Goal: Information Seeking & Learning: Learn about a topic

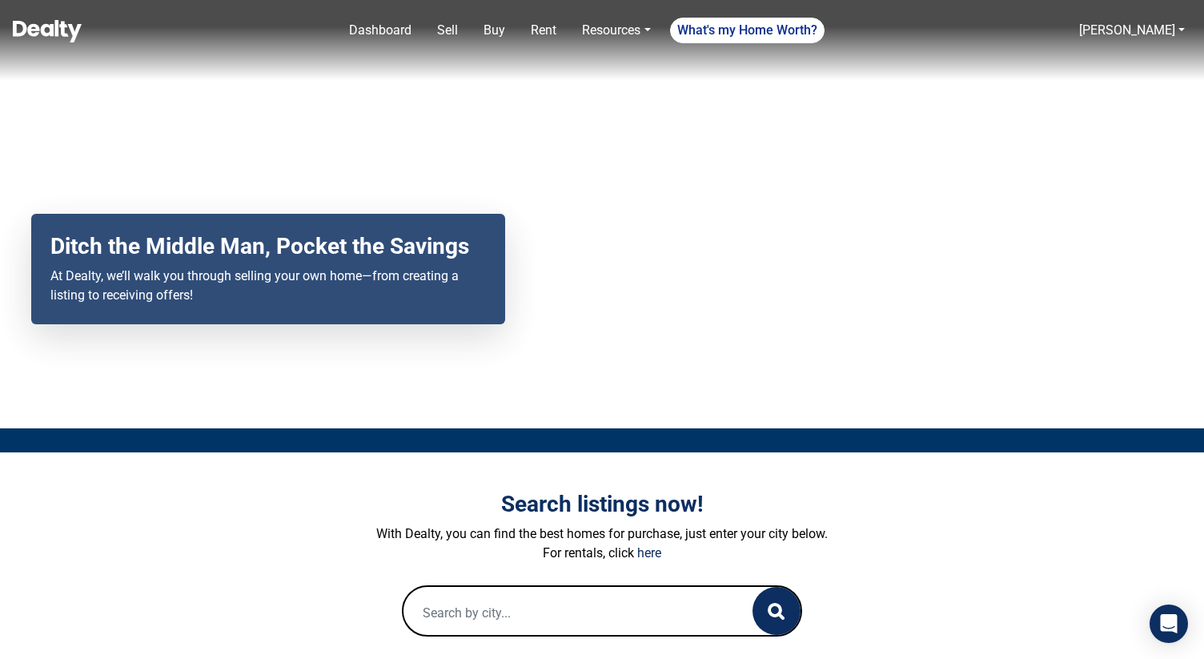
click at [44, 39] on img at bounding box center [47, 31] width 69 height 22
click at [50, 34] on img at bounding box center [47, 31] width 69 height 22
click at [53, 28] on img at bounding box center [47, 31] width 69 height 22
click at [597, 600] on input "text" at bounding box center [562, 612] width 317 height 51
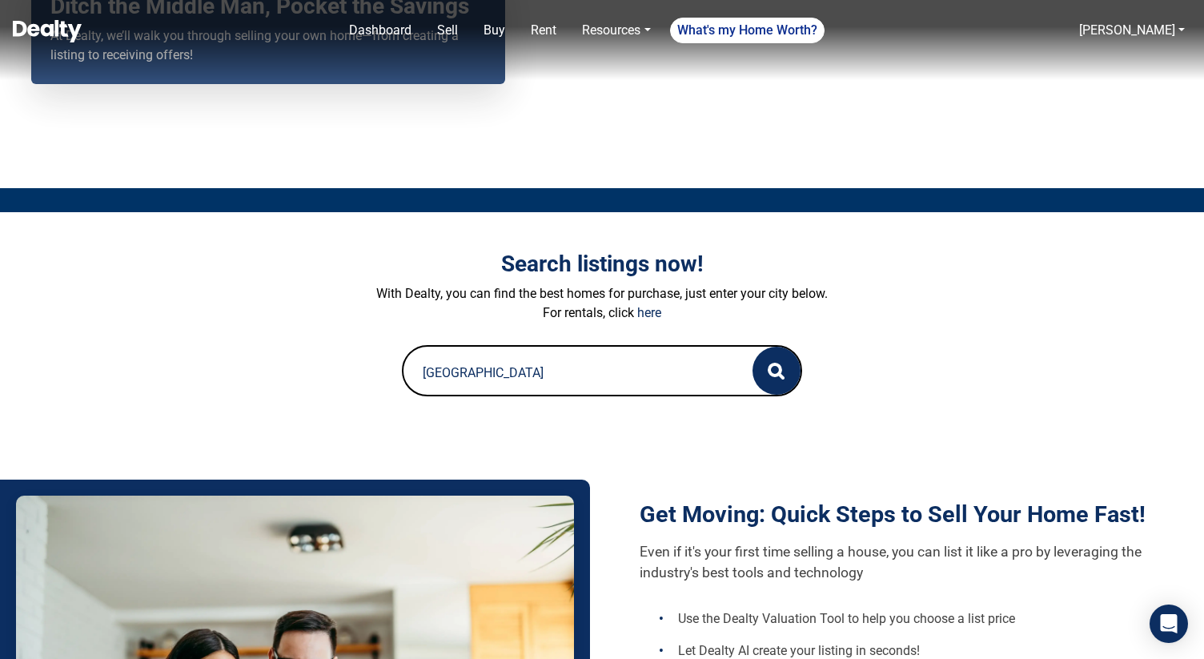
scroll to position [304, 0]
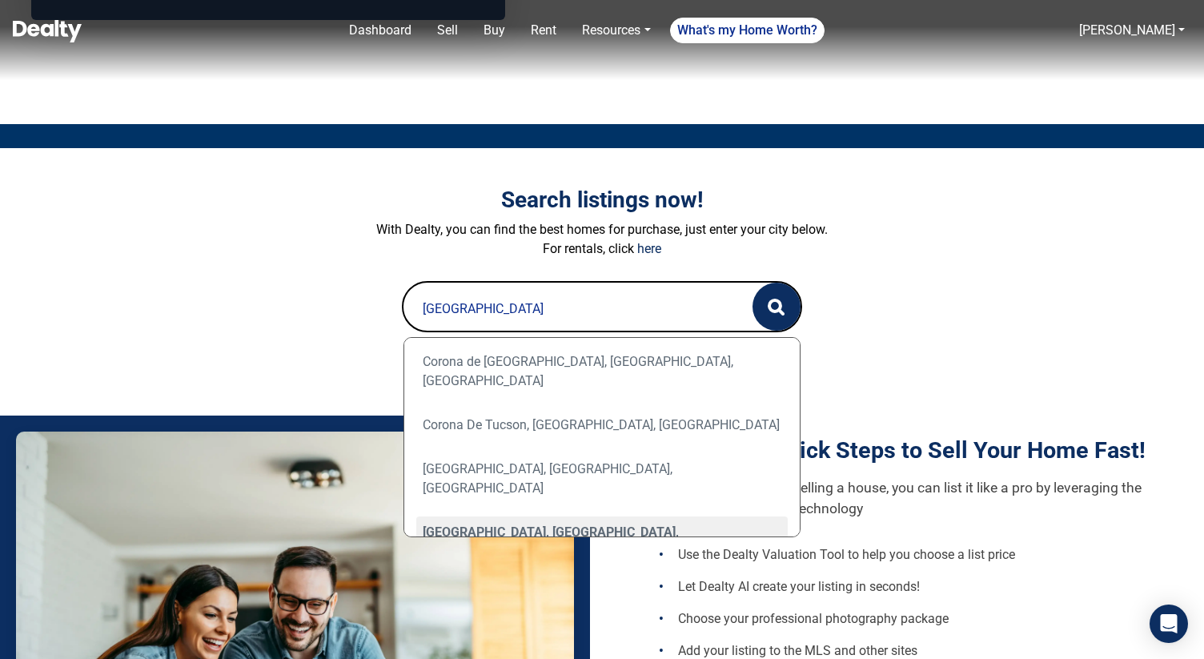
click at [525, 517] on div "[GEOGRAPHIC_DATA], [GEOGRAPHIC_DATA], [GEOGRAPHIC_DATA]" at bounding box center [602, 542] width 372 height 51
type input "[GEOGRAPHIC_DATA], [GEOGRAPHIC_DATA], [GEOGRAPHIC_DATA]"
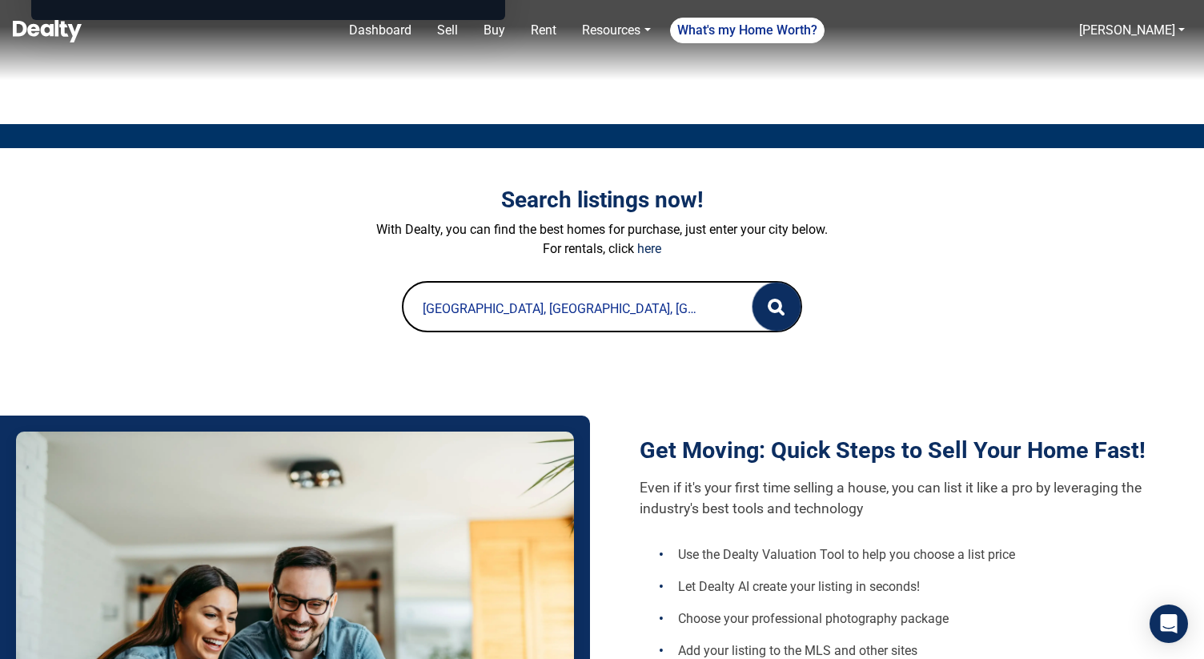
click at [769, 317] on button "button" at bounding box center [777, 307] width 48 height 48
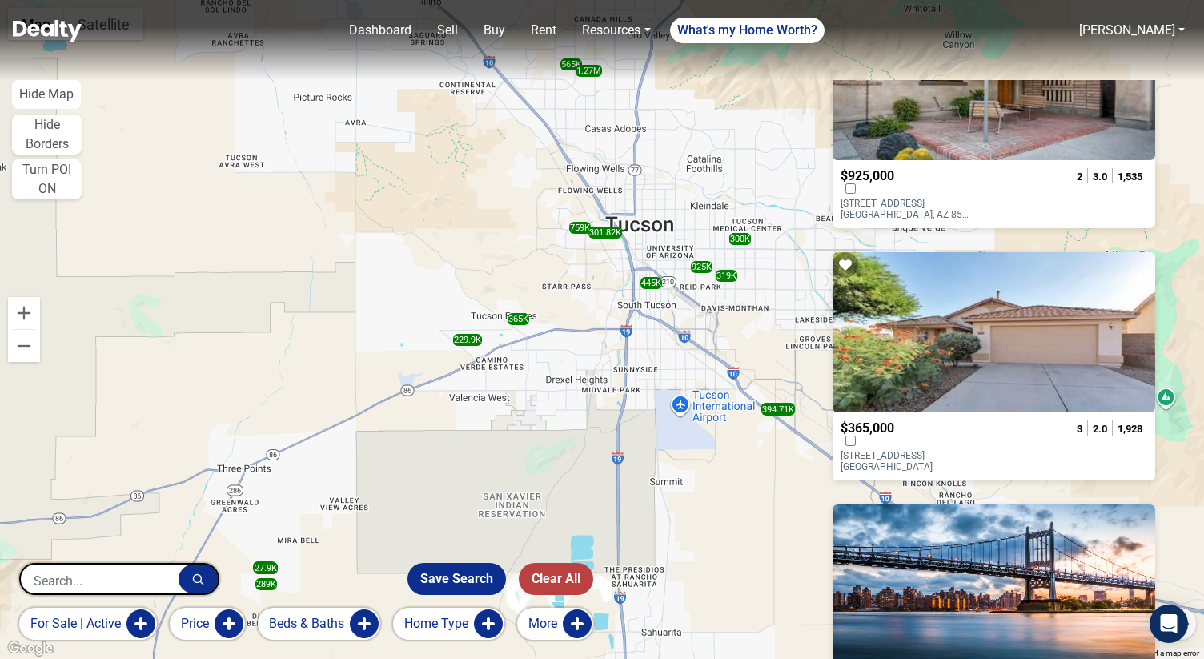
scroll to position [4597, 0]
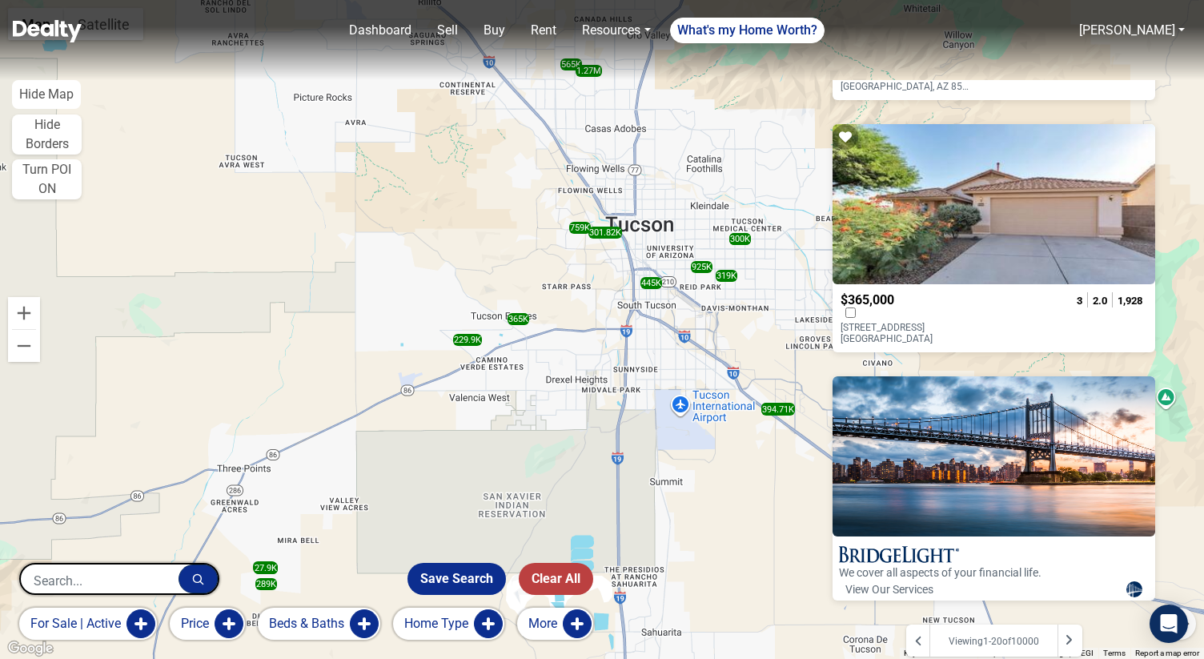
click at [584, 628] on button "More" at bounding box center [555, 624] width 76 height 32
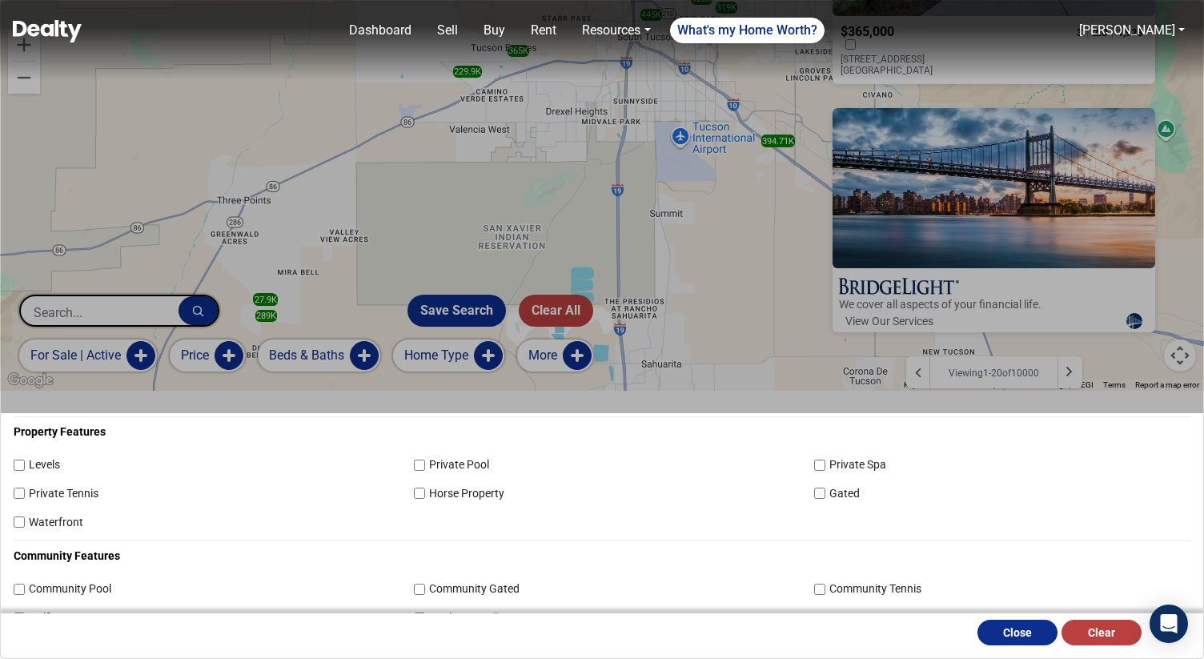
scroll to position [103, 0]
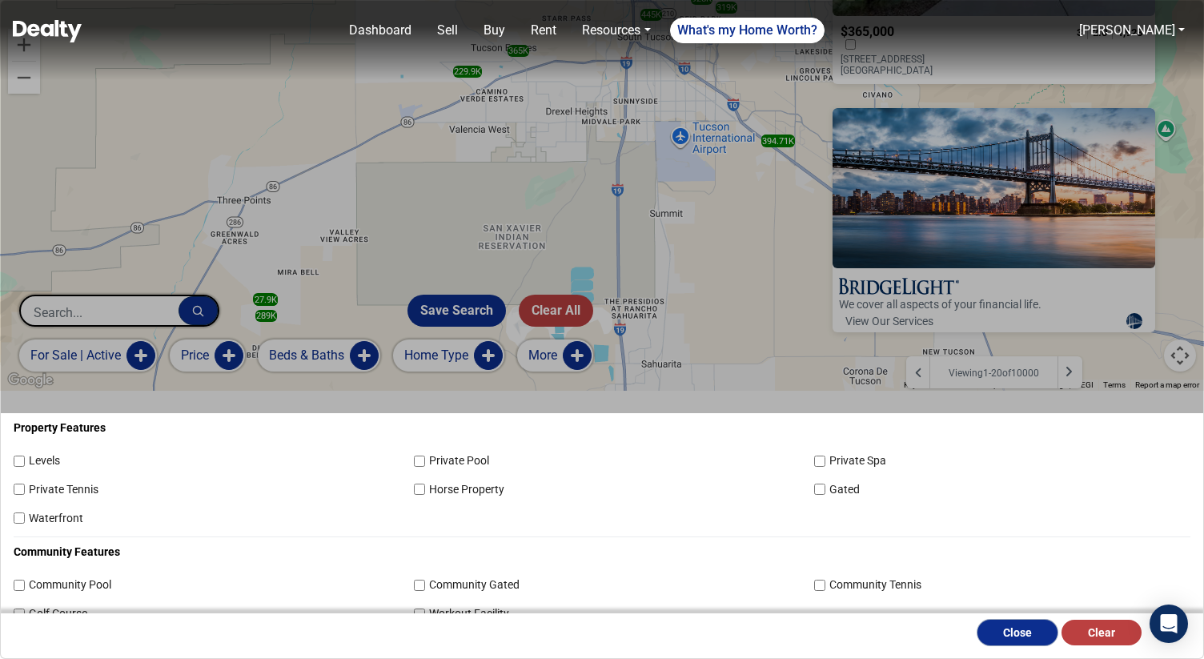
click at [1043, 641] on button "Close" at bounding box center [1018, 633] width 80 height 26
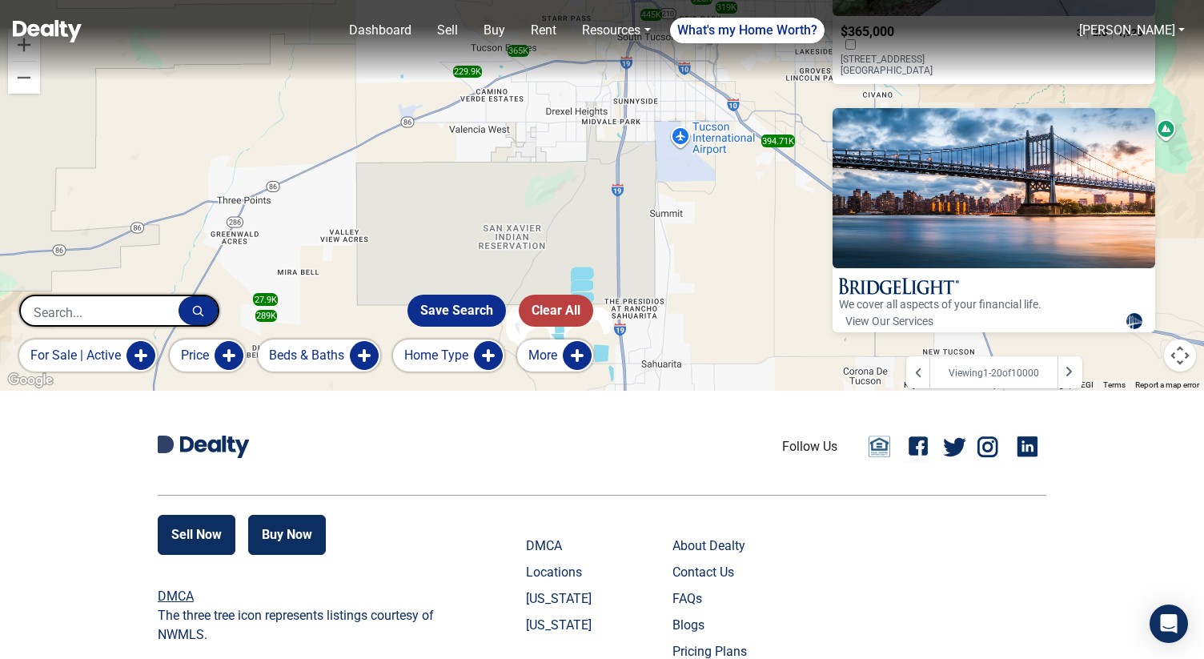
click at [498, 346] on button "Home Type" at bounding box center [448, 356] width 111 height 32
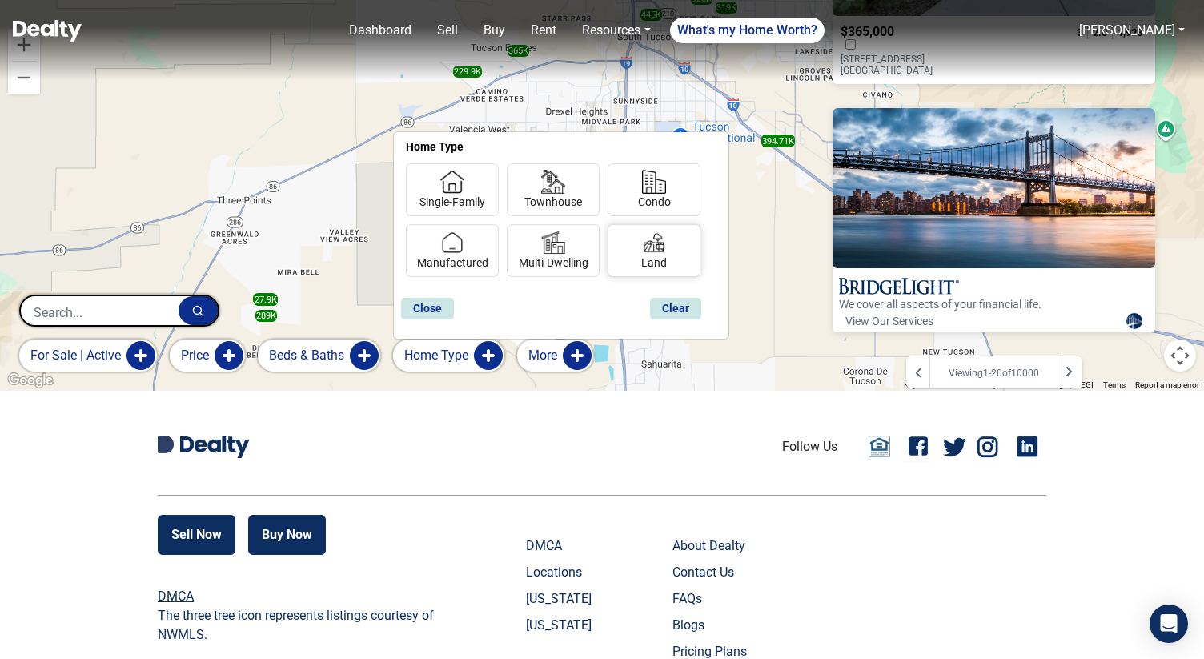
click at [658, 271] on label "Land" at bounding box center [654, 249] width 40 height 53
click at [652, 265] on input "Land" at bounding box center [646, 260] width 10 height 10
checkbox input "true"
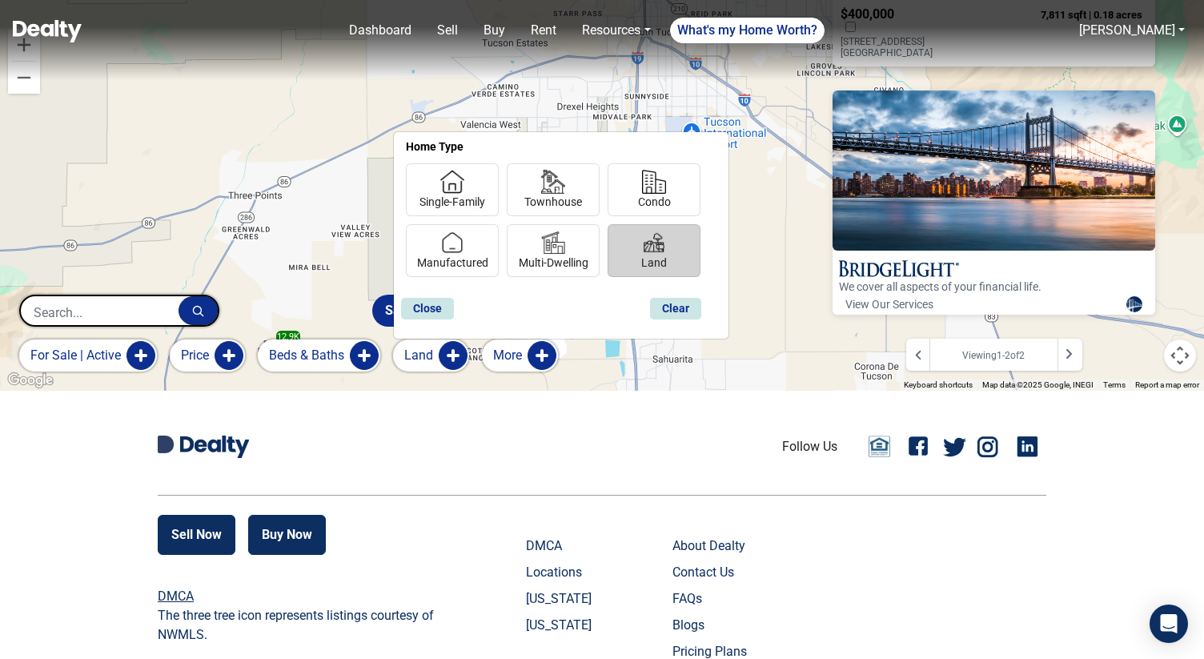
scroll to position [312, 0]
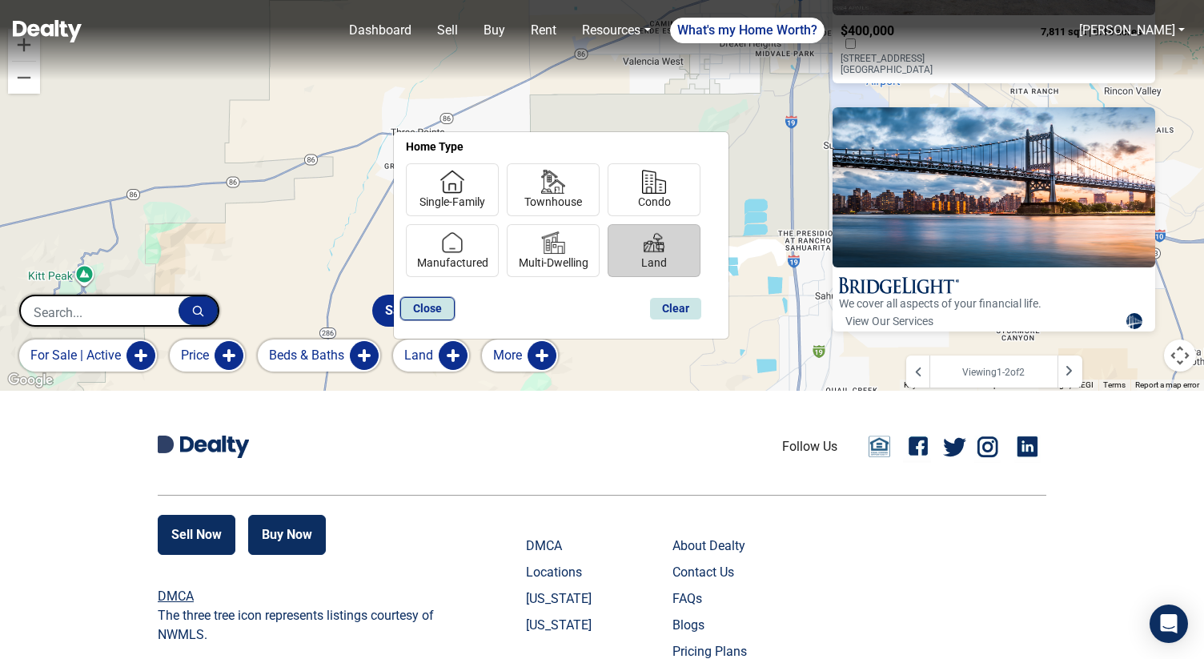
click at [433, 306] on button "Close" at bounding box center [427, 308] width 54 height 23
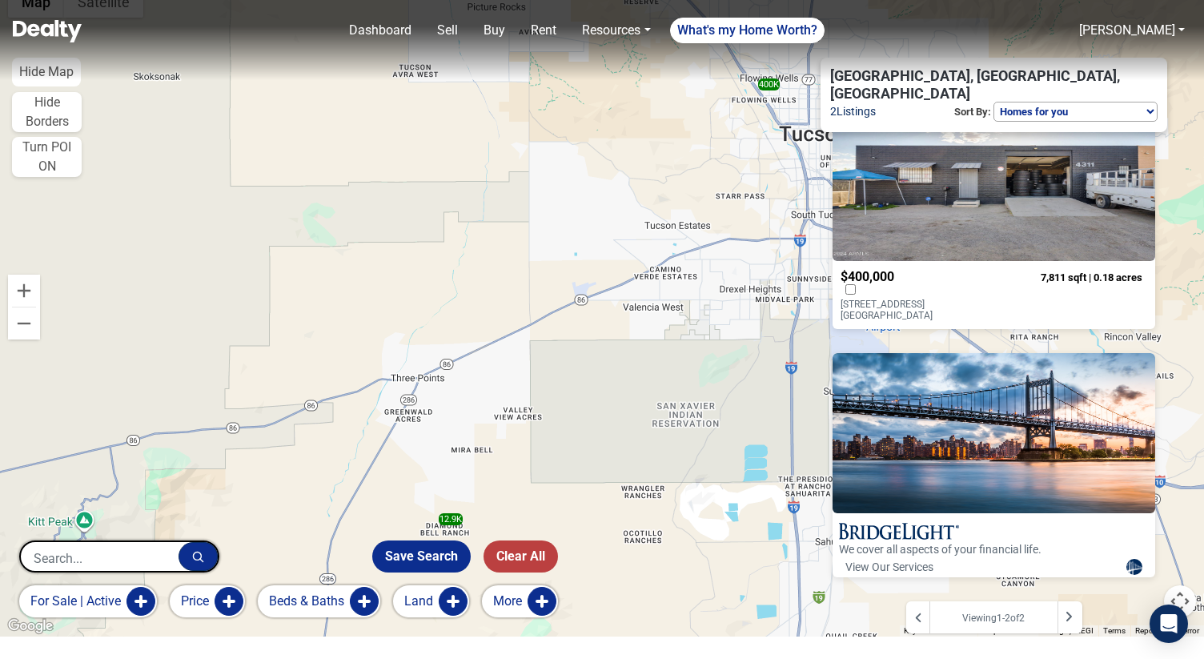
scroll to position [19, 0]
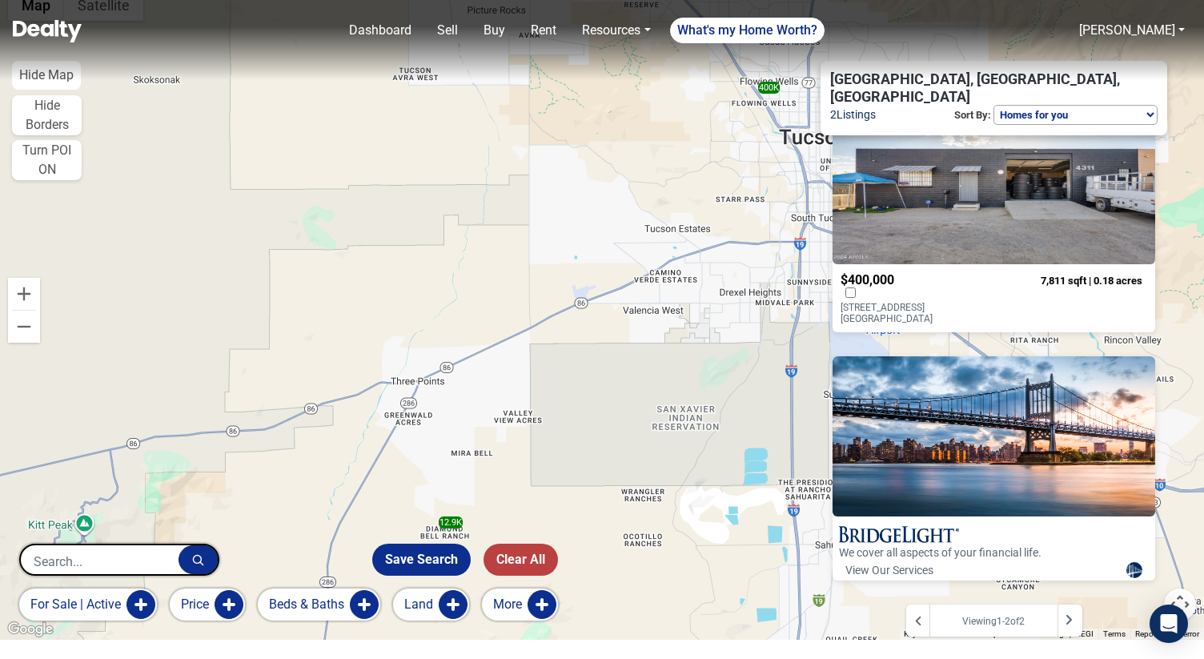
click at [146, 609] on button "for sale | active" at bounding box center [88, 605] width 138 height 32
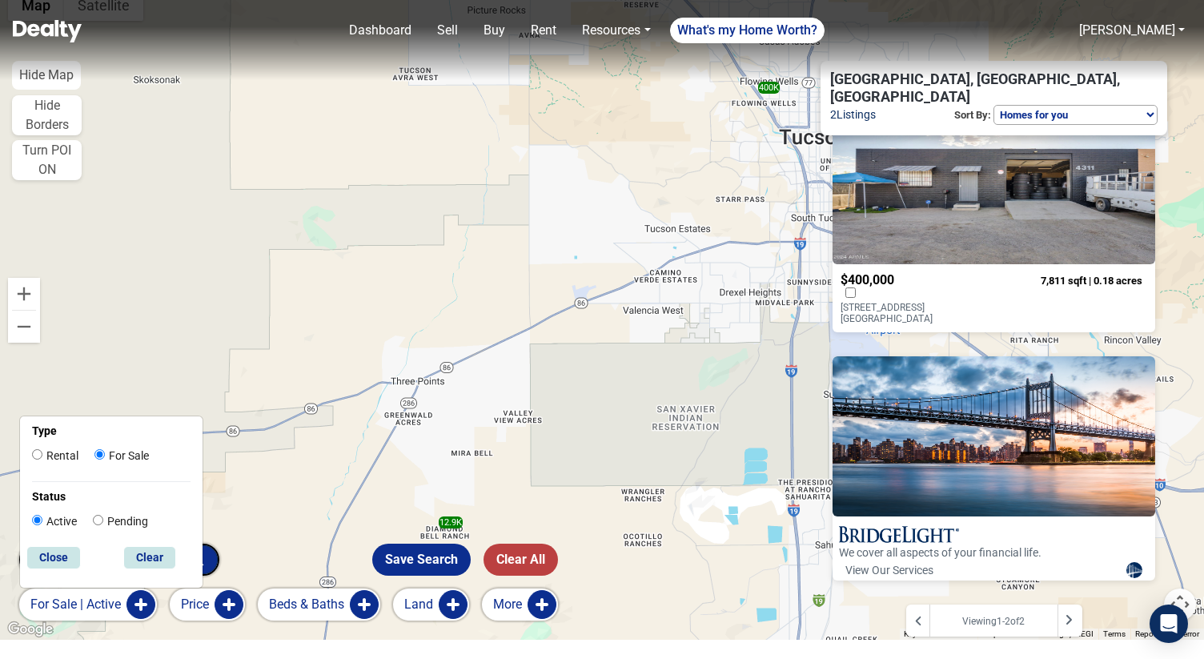
click at [38, 455] on input "Rental" at bounding box center [37, 454] width 10 height 10
radio input "true"
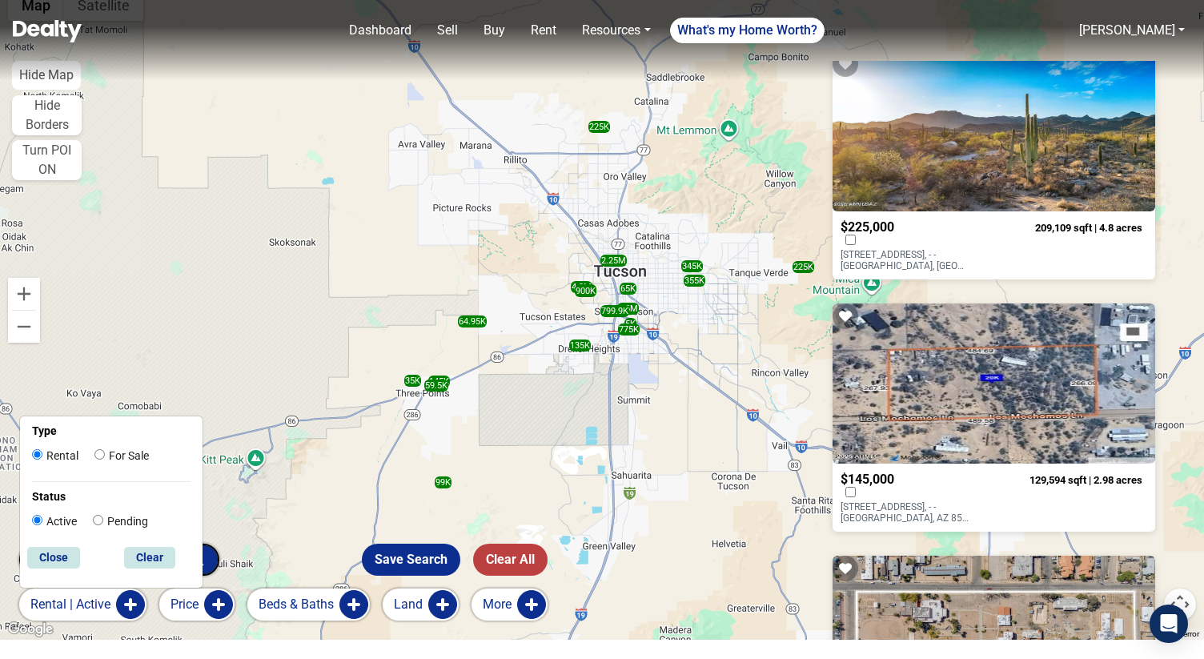
scroll to position [4597, 0]
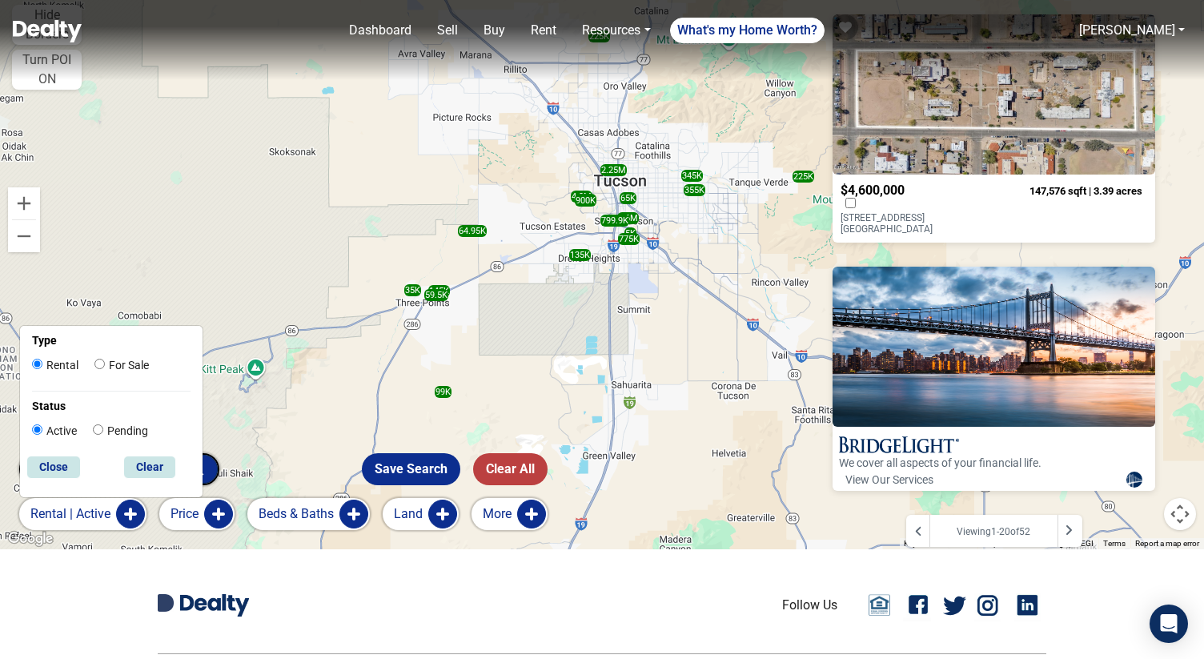
click at [1083, 515] on div at bounding box center [1070, 531] width 25 height 32
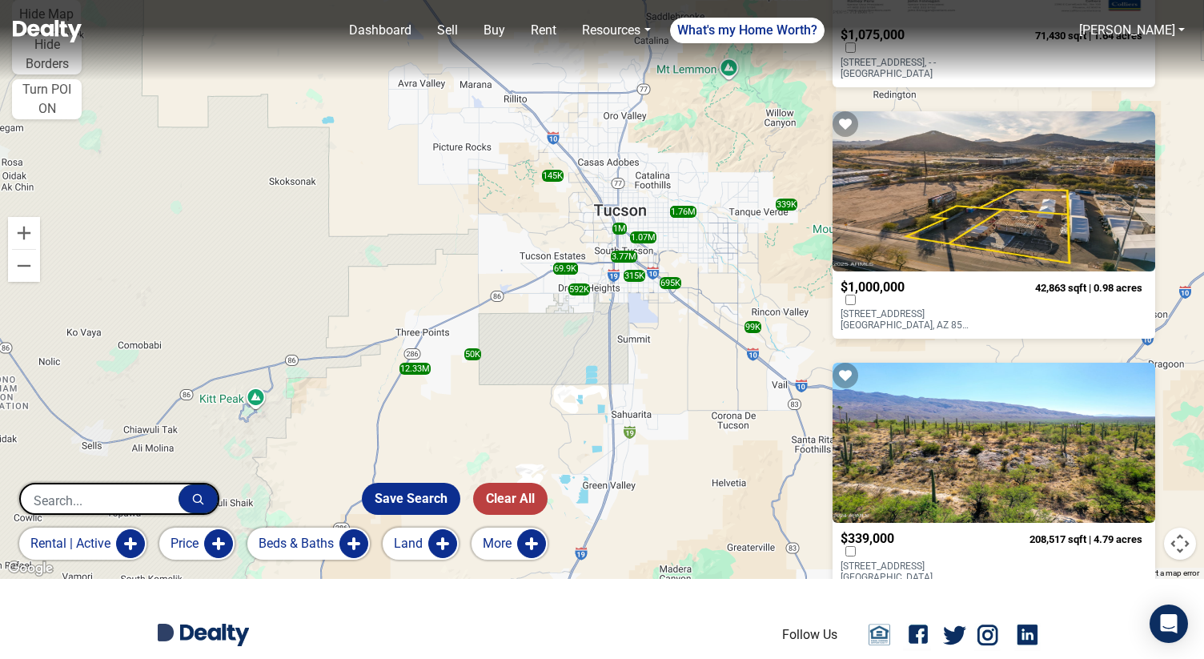
scroll to position [4597, 0]
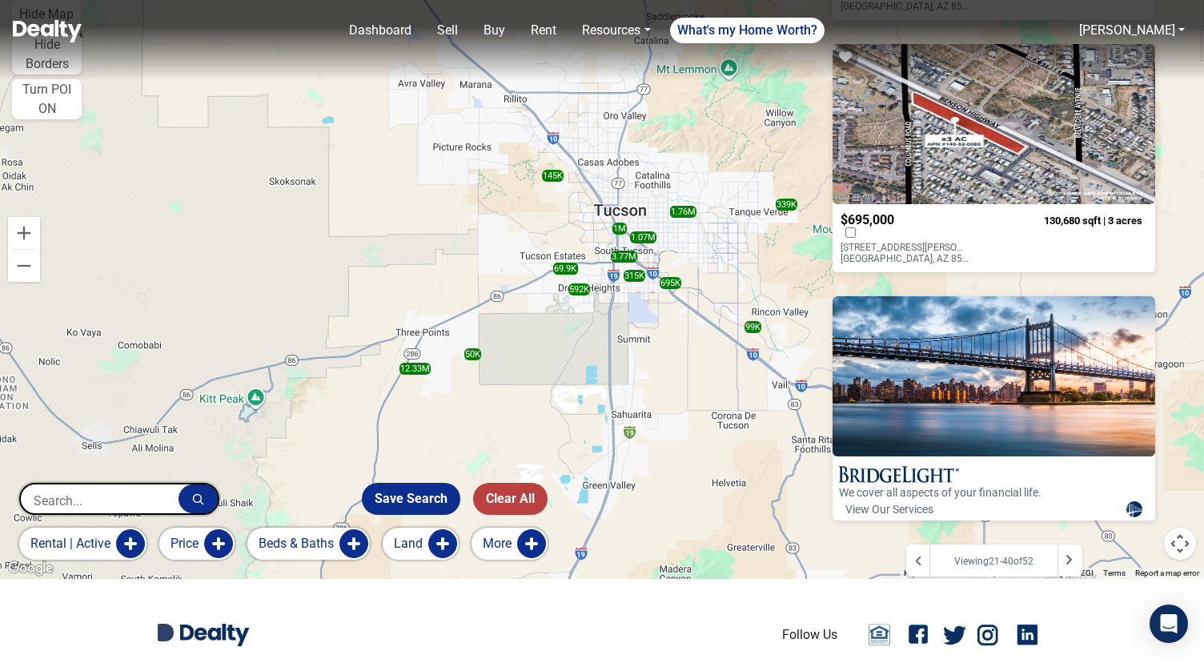
click at [1061, 546] on div at bounding box center [1070, 561] width 25 height 32
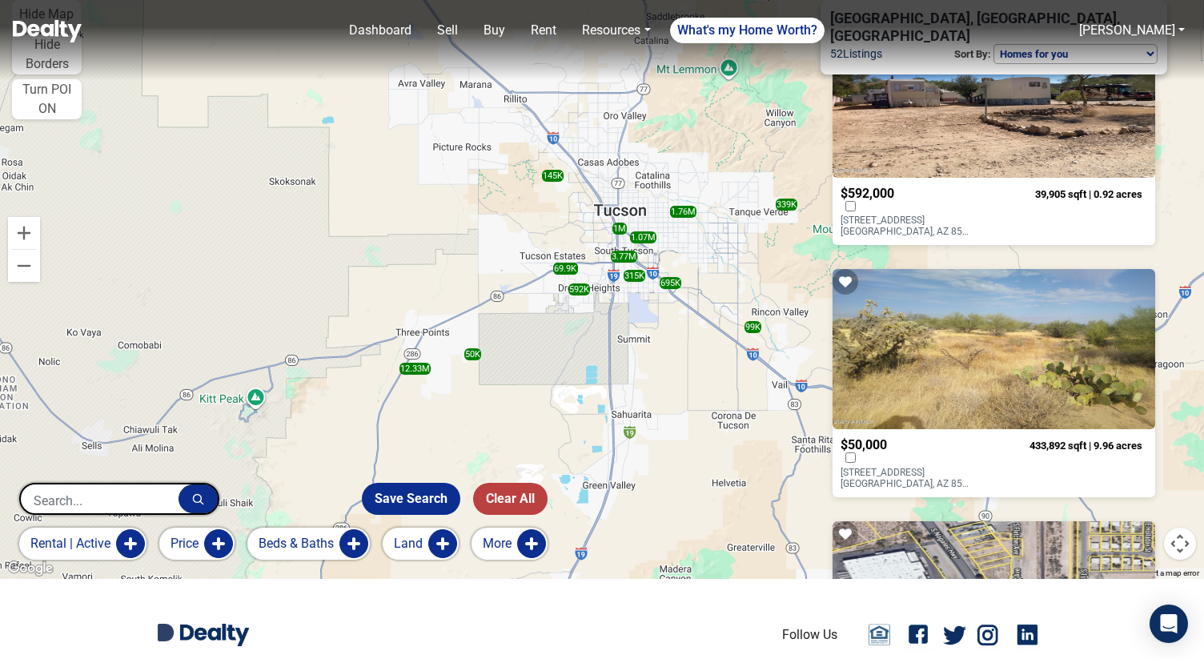
scroll to position [86, 0]
